Goal: Task Accomplishment & Management: Use online tool/utility

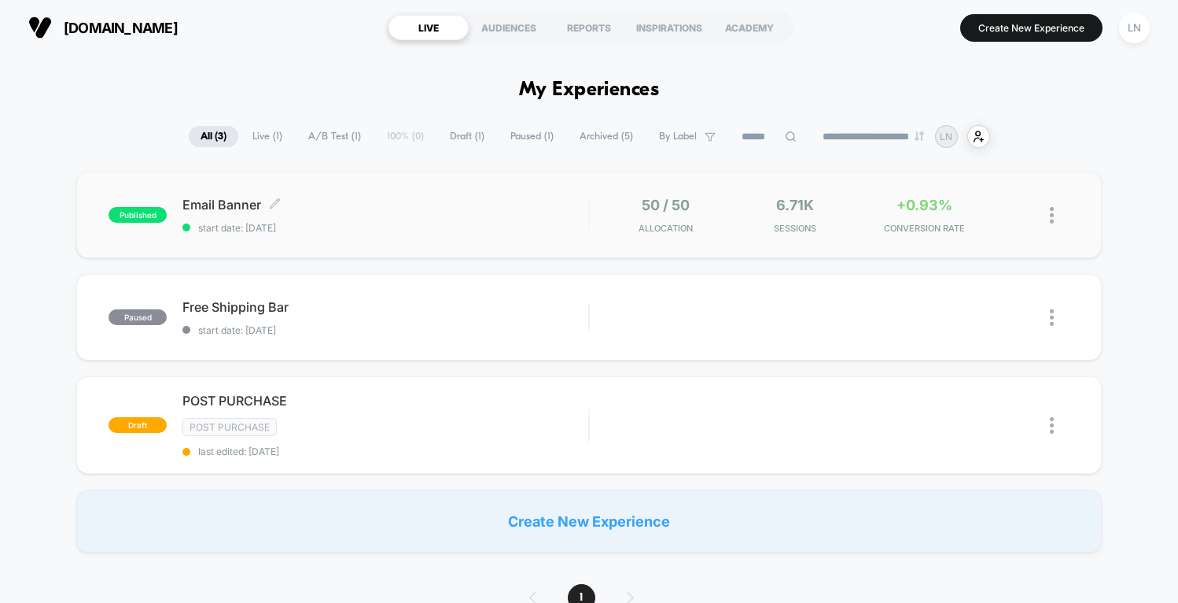
click at [404, 216] on div "Email Banner Click to edit experience details Click to edit experience details …" at bounding box center [386, 215] width 406 height 37
